Goal: Task Accomplishment & Management: Manage account settings

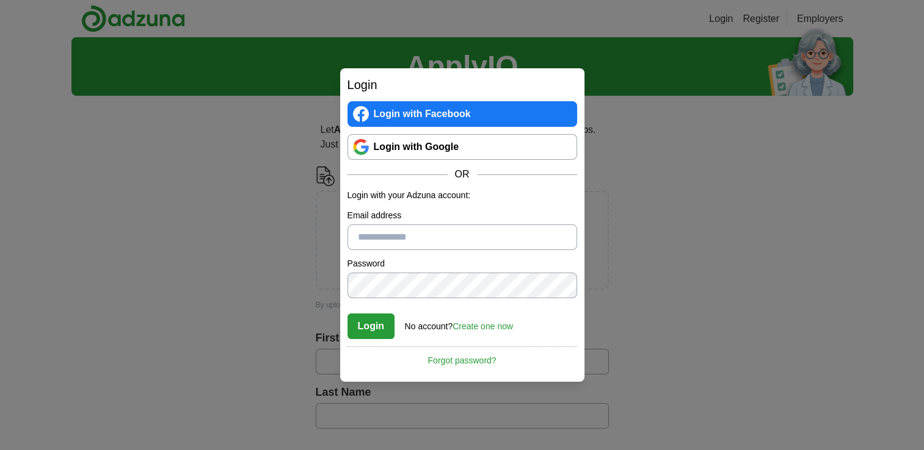
type input "**********"
click at [361, 333] on button "Login" at bounding box center [371, 327] width 48 height 26
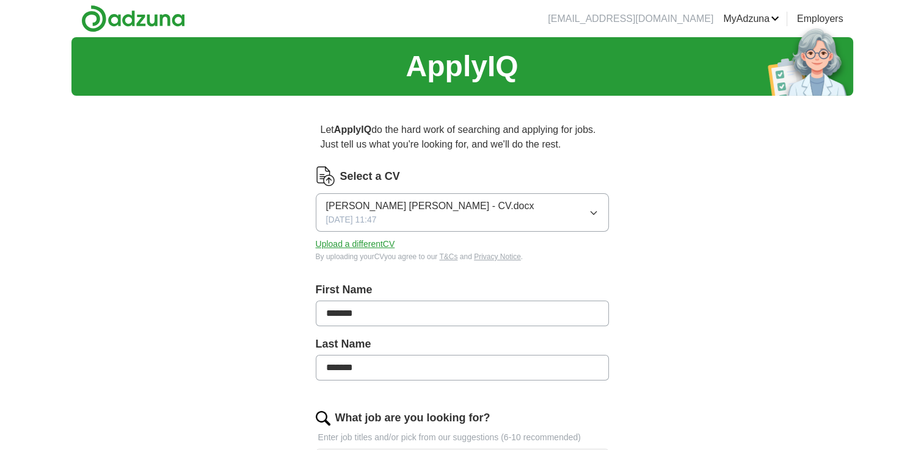
click at [369, 245] on button "Upload a different CV" at bounding box center [355, 244] width 79 height 13
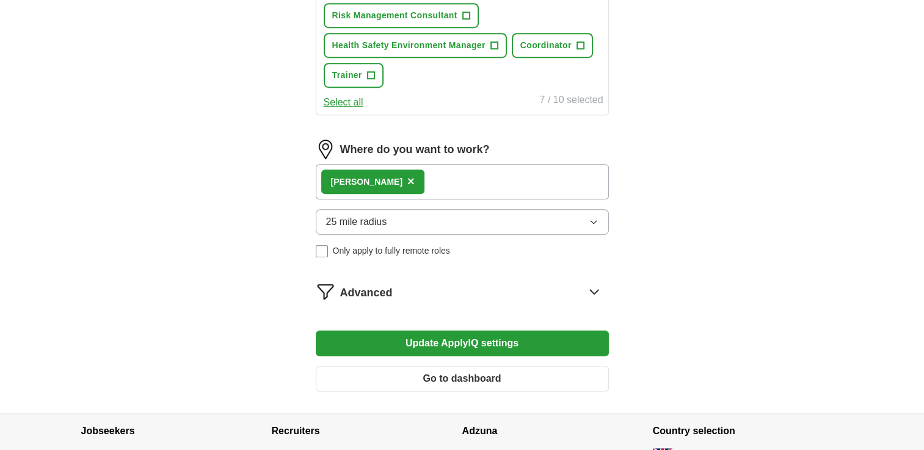
scroll to position [679, 0]
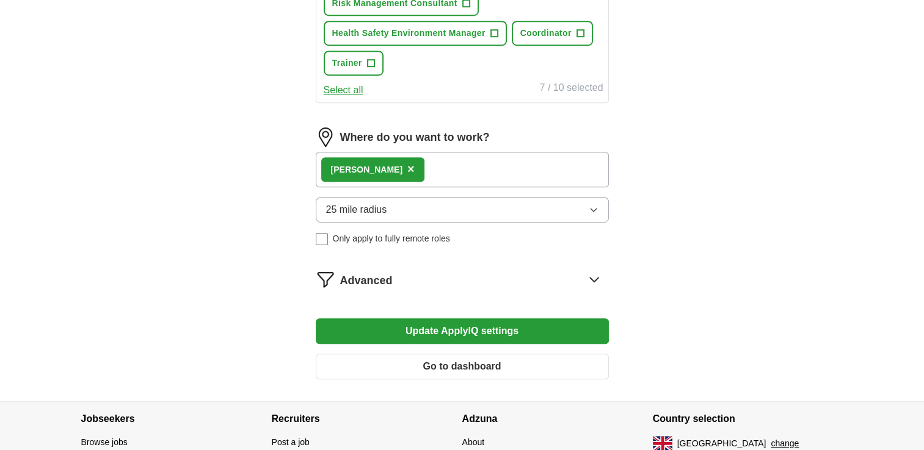
click at [591, 209] on icon "button" at bounding box center [592, 210] width 5 height 3
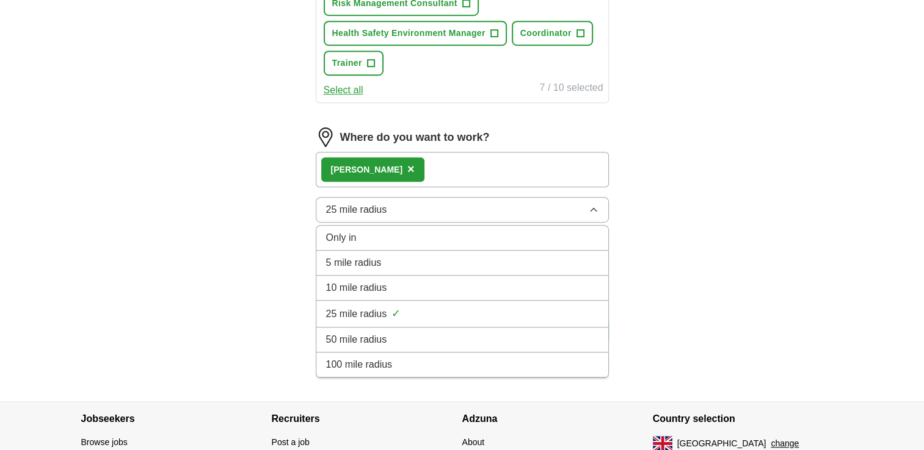
click at [390, 333] on div "50 mile radius" at bounding box center [462, 340] width 272 height 15
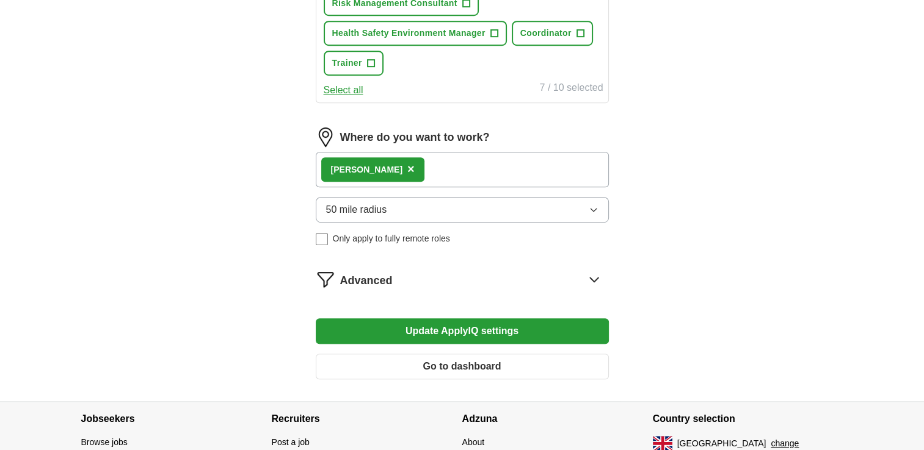
click at [422, 322] on button "Update ApplyIQ settings" at bounding box center [462, 332] width 293 height 26
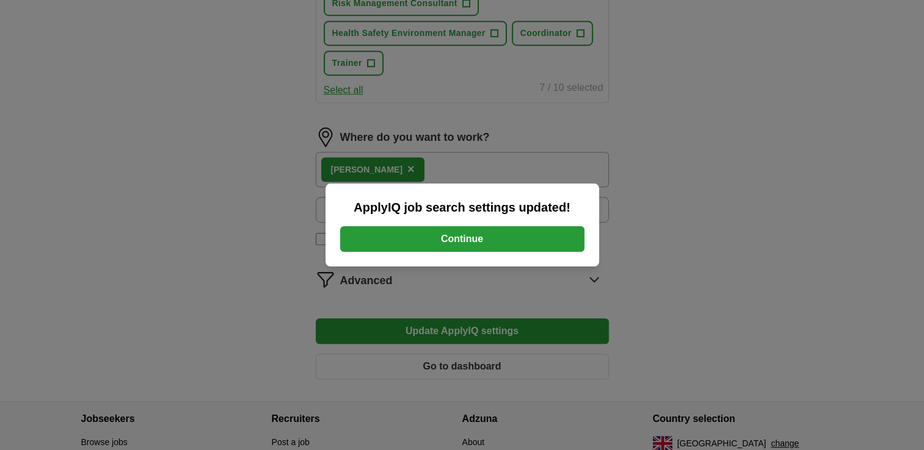
click at [468, 236] on button "Continue" at bounding box center [462, 239] width 244 height 26
